Goal: Transaction & Acquisition: Book appointment/travel/reservation

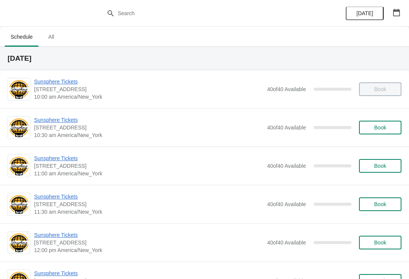
click at [396, 122] on button "Book" at bounding box center [380, 128] width 42 height 14
click at [376, 127] on span "Book" at bounding box center [380, 127] width 12 height 6
click at [391, 131] on button "Book" at bounding box center [380, 128] width 42 height 14
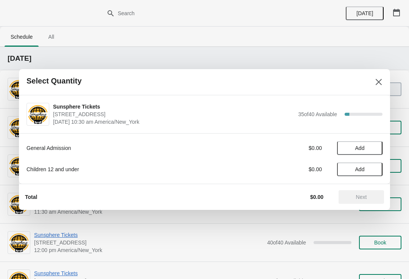
click at [373, 145] on span "Add" at bounding box center [360, 148] width 32 height 6
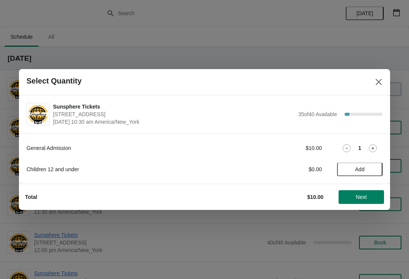
click at [374, 151] on icon at bounding box center [373, 148] width 8 height 8
click at [375, 150] on icon at bounding box center [373, 148] width 8 height 8
click at [374, 148] on icon at bounding box center [373, 148] width 8 height 8
click at [375, 149] on icon at bounding box center [373, 148] width 8 height 8
click at [363, 194] on span "Next" at bounding box center [361, 197] width 11 height 6
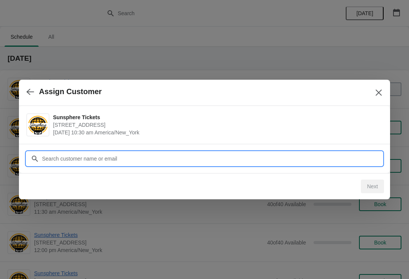
click at [336, 161] on input "Customer" at bounding box center [212, 159] width 341 height 14
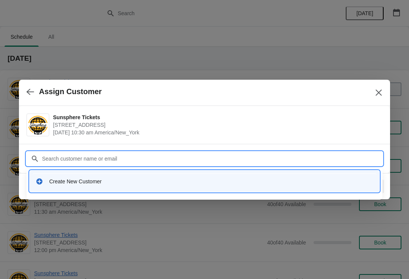
click at [190, 191] on div "Create New Customer" at bounding box center [205, 181] width 350 height 22
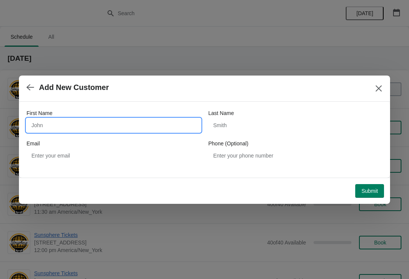
click at [158, 127] on input "First Name" at bounding box center [114, 125] width 174 height 14
type input "W"
click at [373, 181] on div "Submit" at bounding box center [203, 189] width 362 height 17
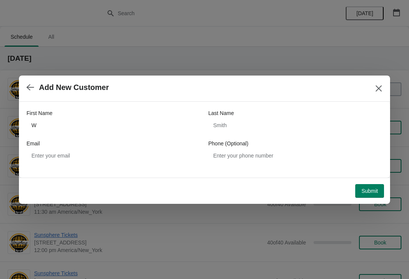
click at [373, 189] on span "Submit" at bounding box center [370, 191] width 17 height 6
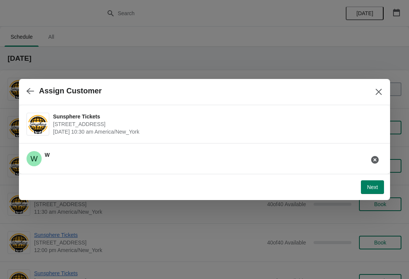
click at [365, 187] on button "Next" at bounding box center [372, 187] width 23 height 14
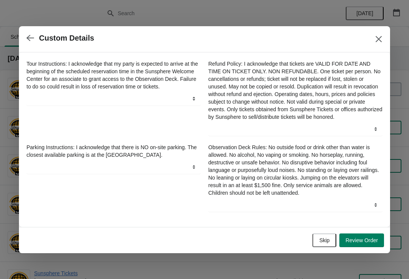
click at [331, 243] on button "Skip" at bounding box center [325, 240] width 24 height 14
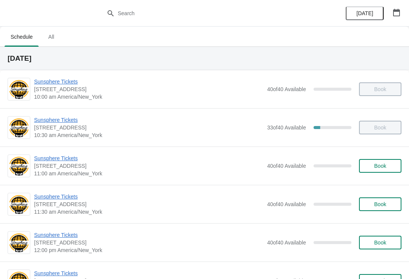
click at [379, 171] on button "Book" at bounding box center [380, 166] width 42 height 14
click at [391, 170] on button "Book" at bounding box center [380, 166] width 42 height 14
click at [409, 166] on div "Sunsphere Tickets 810 Clinch Avenue, Knoxville, TN, USA 11:00 am America/New_Yo…" at bounding box center [204, 165] width 409 height 38
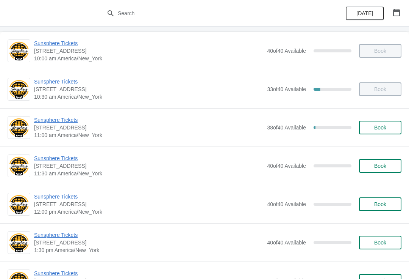
scroll to position [52, 0]
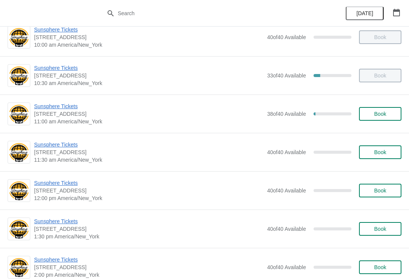
click at [379, 119] on button "Book" at bounding box center [380, 114] width 42 height 14
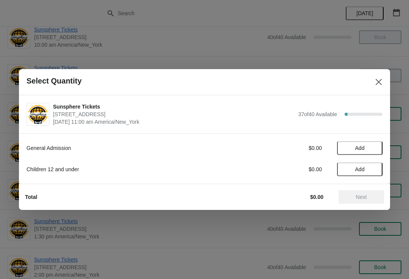
click at [376, 145] on button "Add" at bounding box center [359, 148] width 45 height 14
click at [364, 191] on button "Next" at bounding box center [361, 197] width 45 height 14
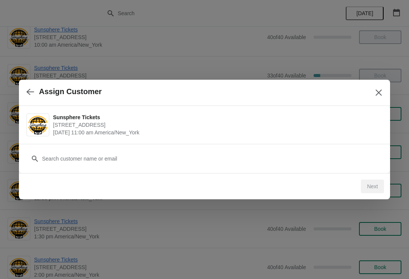
click at [332, 149] on div "Customer" at bounding box center [205, 154] width 356 height 21
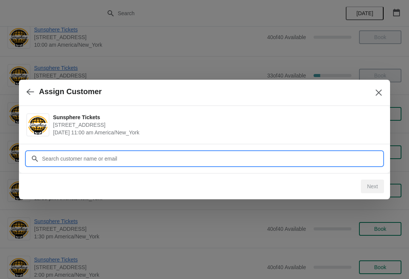
click at [130, 159] on input "Customer" at bounding box center [212, 159] width 341 height 14
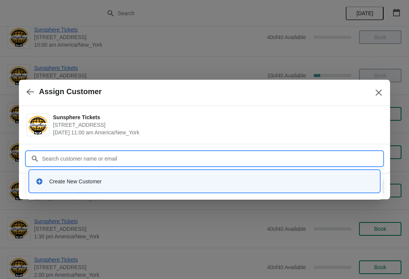
click at [117, 171] on div "Create New Customer" at bounding box center [205, 181] width 350 height 22
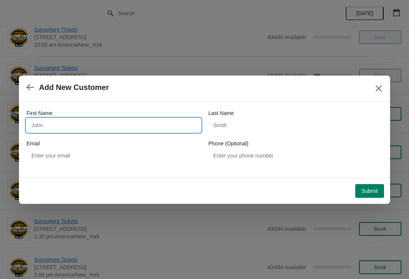
click at [146, 128] on input "First Name" at bounding box center [114, 125] width 174 height 14
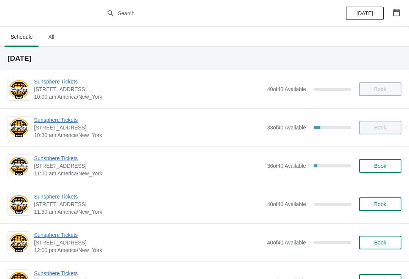
click at [391, 168] on span "Book" at bounding box center [380, 166] width 29 height 6
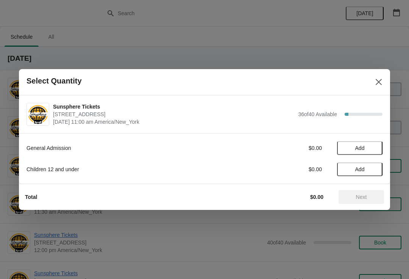
click at [381, 148] on button "Add" at bounding box center [359, 148] width 45 height 14
click at [377, 149] on icon at bounding box center [373, 148] width 8 height 8
click at [373, 168] on span "Add" at bounding box center [360, 169] width 32 height 6
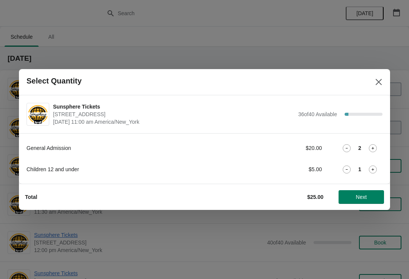
click at [369, 191] on button "Next" at bounding box center [361, 197] width 45 height 14
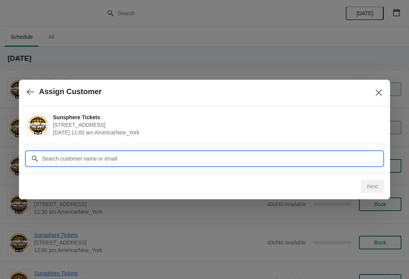
click at [348, 155] on input "Customer" at bounding box center [212, 159] width 341 height 14
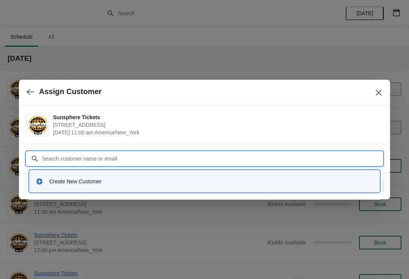
click at [146, 186] on div "Create New Customer" at bounding box center [205, 181] width 344 height 16
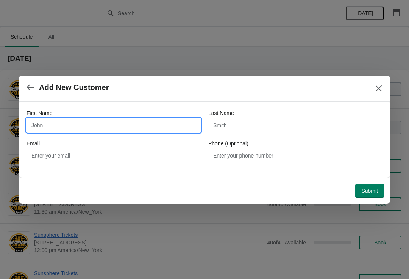
click at [103, 123] on input "First Name" at bounding box center [114, 125] width 174 height 14
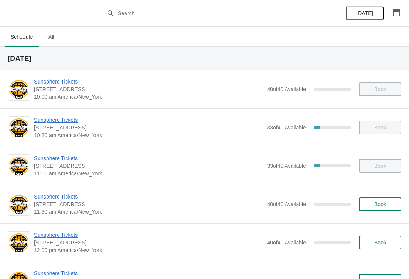
click at [383, 205] on span "Book" at bounding box center [380, 204] width 12 height 6
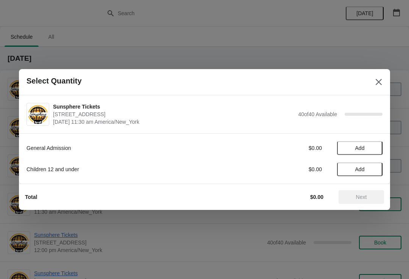
click at [377, 152] on button "Add" at bounding box center [359, 148] width 45 height 14
click at [376, 147] on icon at bounding box center [373, 148] width 8 height 8
click at [356, 192] on button "Next" at bounding box center [361, 197] width 45 height 14
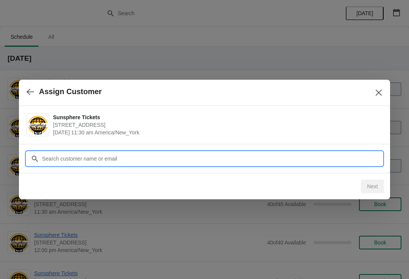
click at [312, 159] on input "Customer" at bounding box center [212, 159] width 341 height 14
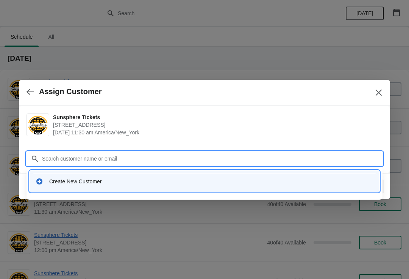
click at [127, 175] on div "Create New Customer" at bounding box center [205, 181] width 344 height 16
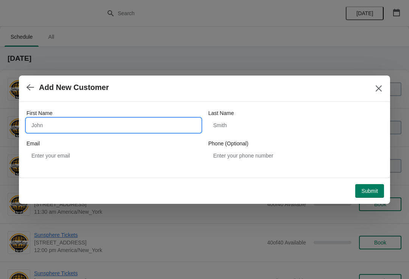
click at [114, 128] on input "First Name" at bounding box center [114, 125] width 174 height 14
type input "W"
click at [374, 184] on button "Submit" at bounding box center [369, 191] width 29 height 14
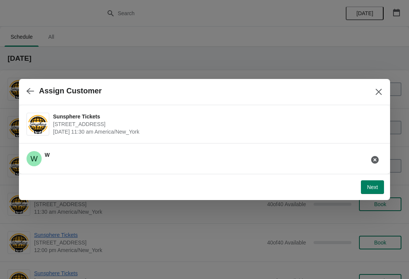
click at [376, 185] on span "Next" at bounding box center [372, 187] width 11 height 6
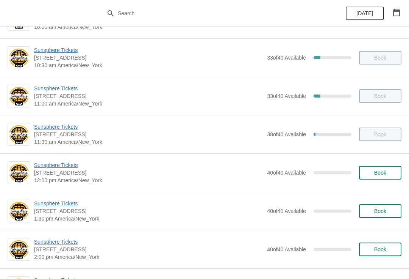
scroll to position [70, 0]
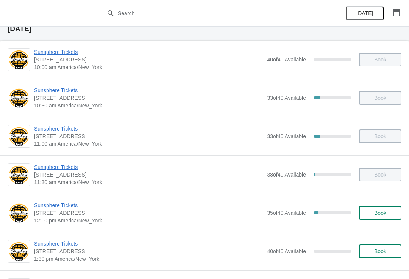
scroll to position [72, 0]
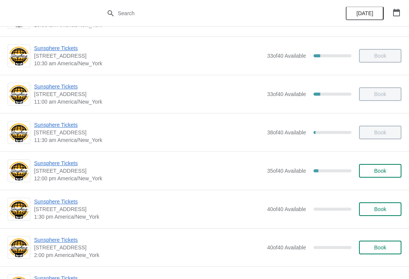
click at [387, 174] on button "Book" at bounding box center [380, 171] width 42 height 14
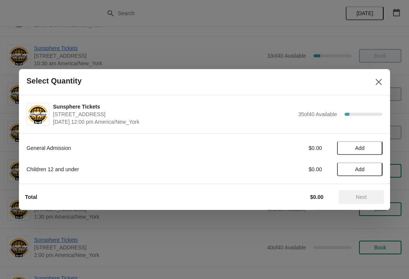
click at [372, 146] on span "Add" at bounding box center [360, 148] width 32 height 6
click at [372, 145] on icon at bounding box center [373, 148] width 8 height 8
click at [357, 195] on span "Next" at bounding box center [361, 197] width 11 height 6
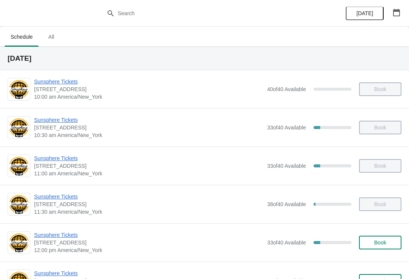
click at [384, 246] on button "Book" at bounding box center [380, 242] width 42 height 14
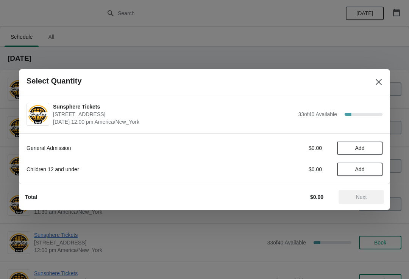
click at [373, 147] on span "Add" at bounding box center [360, 148] width 32 height 6
click at [376, 149] on icon at bounding box center [373, 148] width 8 height 8
click at [363, 198] on span "Next" at bounding box center [361, 197] width 11 height 6
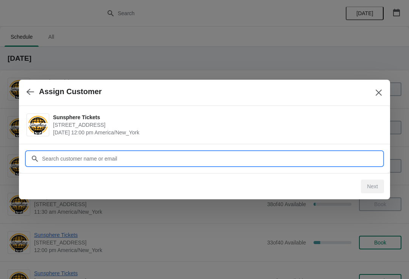
click at [334, 161] on input "Customer" at bounding box center [212, 159] width 341 height 14
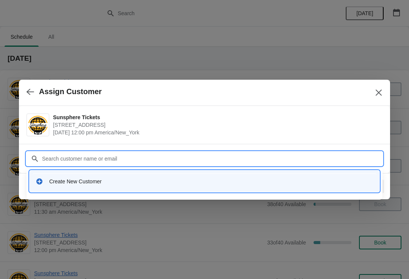
click at [143, 178] on div "Create New Customer" at bounding box center [211, 181] width 324 height 8
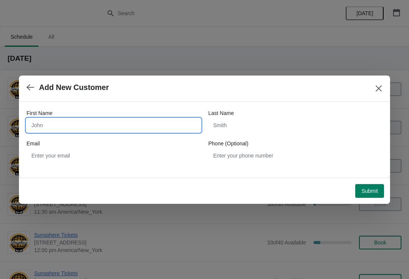
click at [111, 131] on input "First Name" at bounding box center [114, 125] width 174 height 14
type input "W"
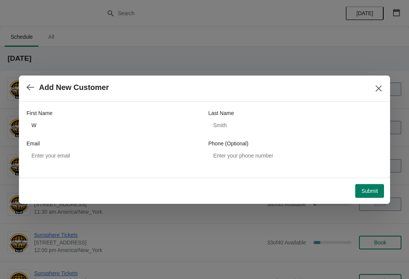
click at [374, 185] on button "Submit" at bounding box center [369, 191] width 29 height 14
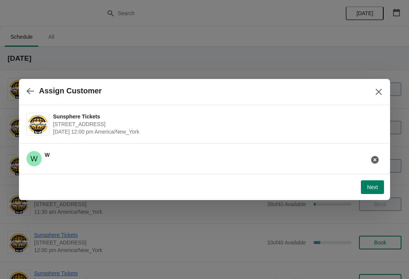
click at [375, 187] on span "Next" at bounding box center [372, 187] width 11 height 6
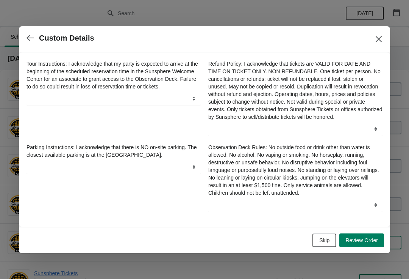
click at [324, 235] on div "Skip Review Order" at bounding box center [203, 238] width 362 height 17
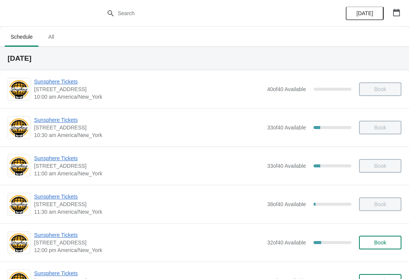
click at [376, 241] on span "Book" at bounding box center [380, 242] width 12 height 6
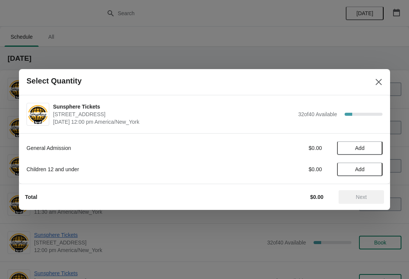
click at [376, 141] on button "Add" at bounding box center [359, 148] width 45 height 14
click at [376, 145] on icon at bounding box center [373, 148] width 8 height 8
click at [365, 196] on span "Next" at bounding box center [361, 197] width 11 height 6
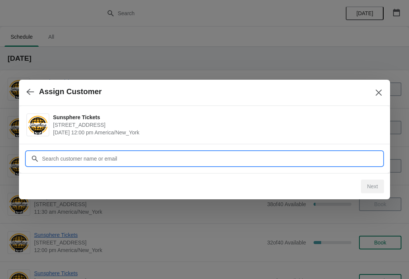
click at [351, 160] on input "Customer" at bounding box center [212, 159] width 341 height 14
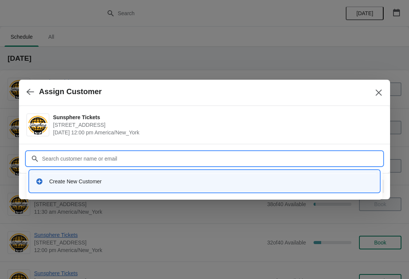
click at [152, 176] on div "Create New Customer" at bounding box center [205, 181] width 344 height 16
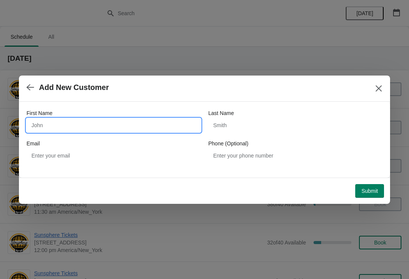
click at [77, 121] on input "First Name" at bounding box center [114, 125] width 174 height 14
type input "W"
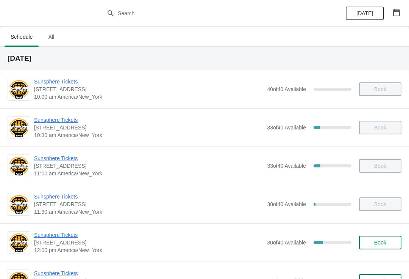
click at [377, 240] on span "Book" at bounding box center [380, 242] width 12 height 6
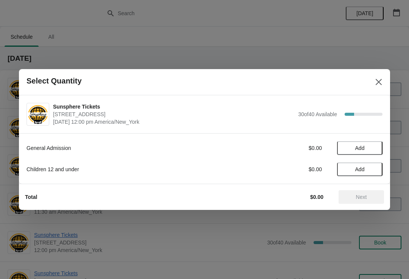
click at [373, 145] on span "Add" at bounding box center [360, 148] width 32 height 6
click at [373, 148] on icon at bounding box center [373, 148] width 3 height 3
